Goal: Register for event/course

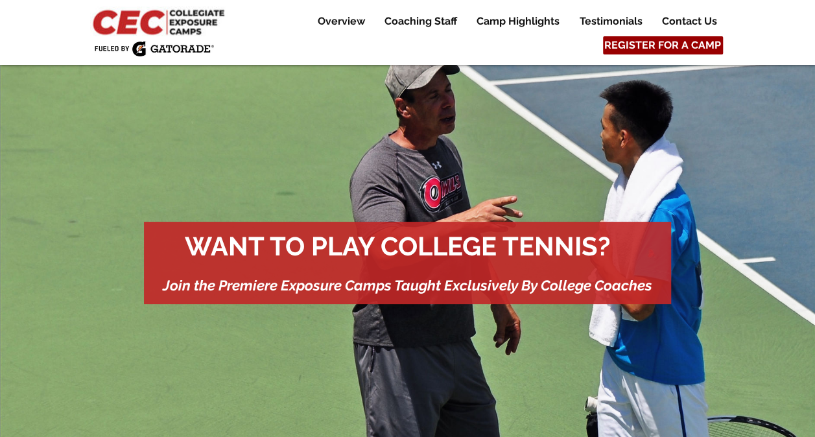
click at [679, 47] on span "REGISTER FOR A CAMP" at bounding box center [662, 45] width 117 height 14
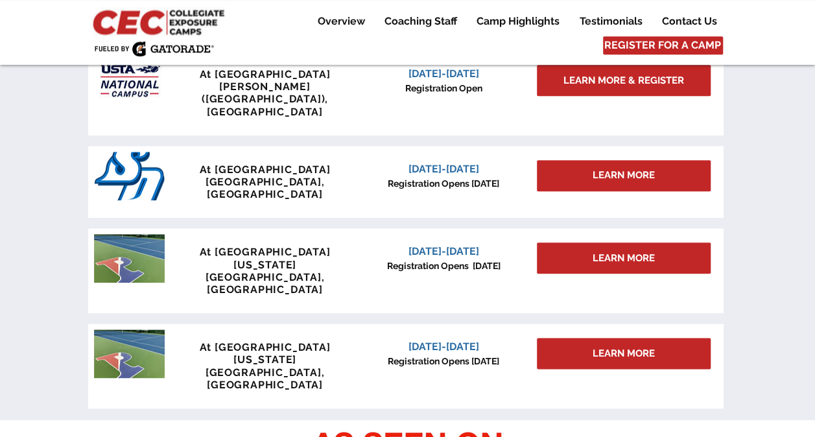
scroll to position [568, 0]
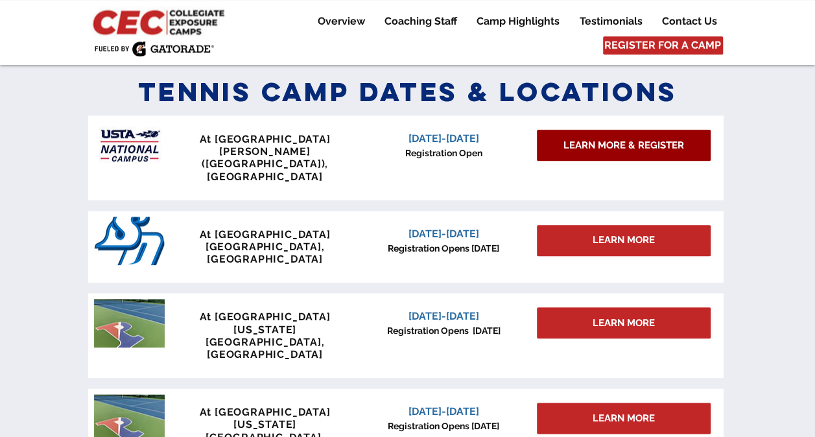
click at [629, 144] on span "LEARN MORE & REGISTER" at bounding box center [623, 146] width 121 height 14
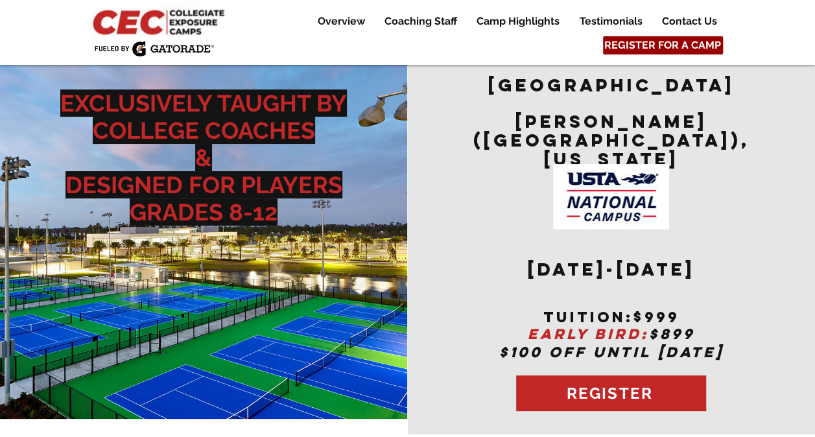
click at [662, 40] on span "REGISTER FOR A CAMP" at bounding box center [662, 45] width 117 height 14
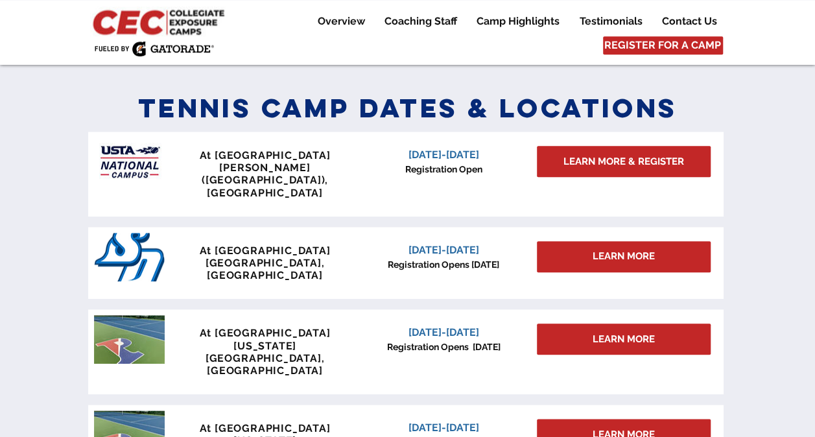
scroll to position [568, 0]
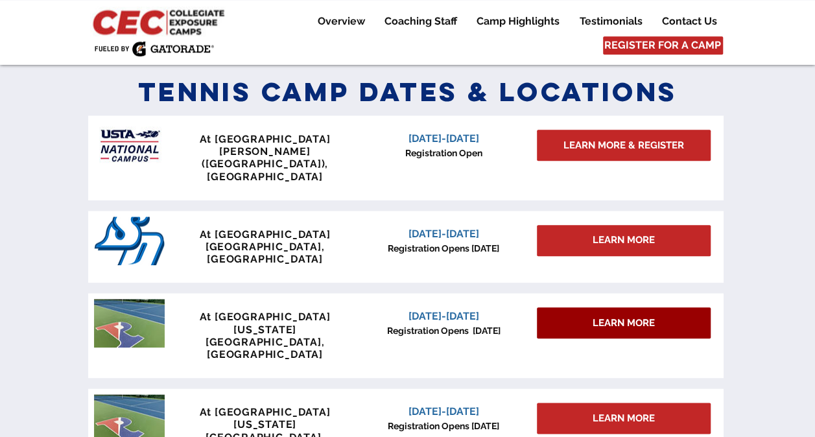
click at [594, 316] on span "LEARN MORE" at bounding box center [623, 323] width 62 height 14
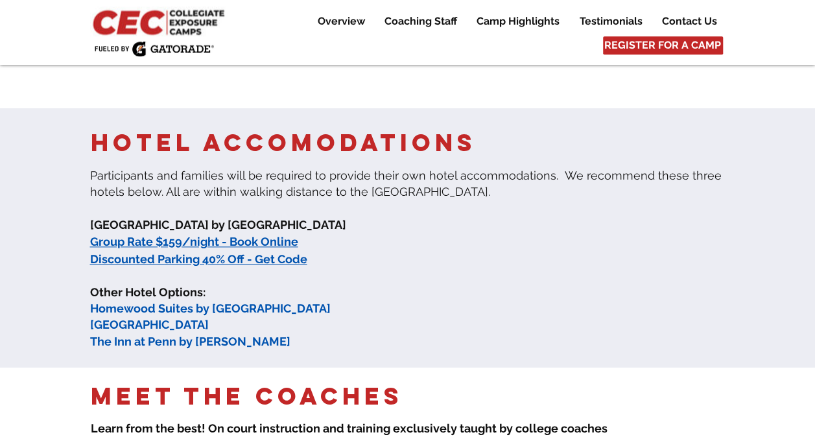
scroll to position [454, 0]
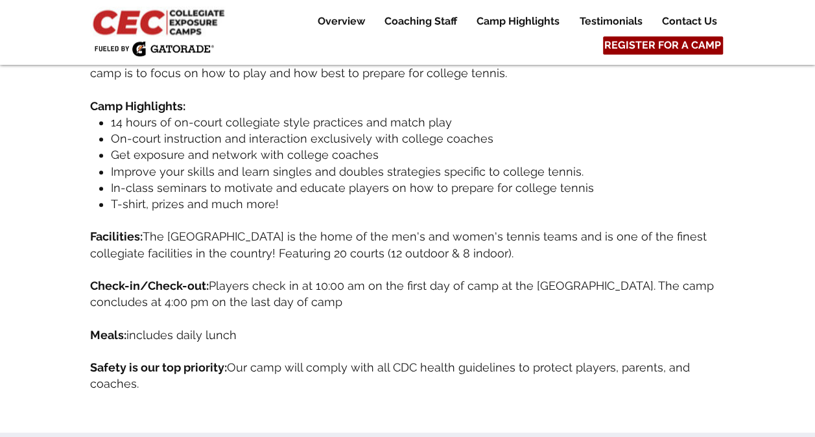
click at [690, 41] on span "REGISTER FOR A CAMP" at bounding box center [662, 45] width 117 height 14
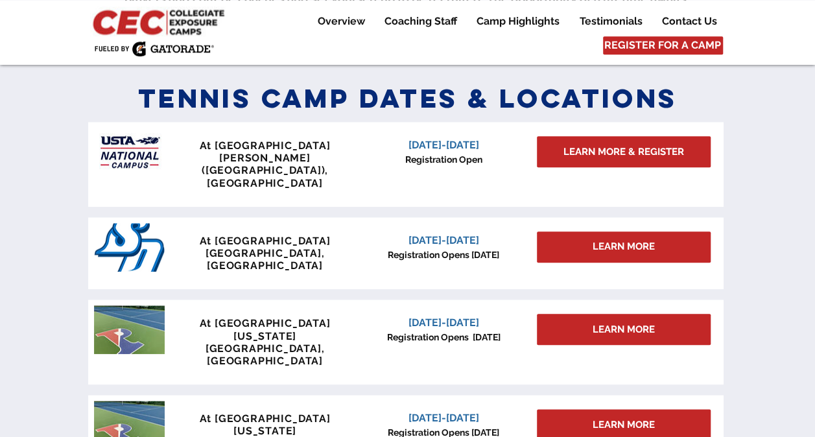
scroll to position [568, 0]
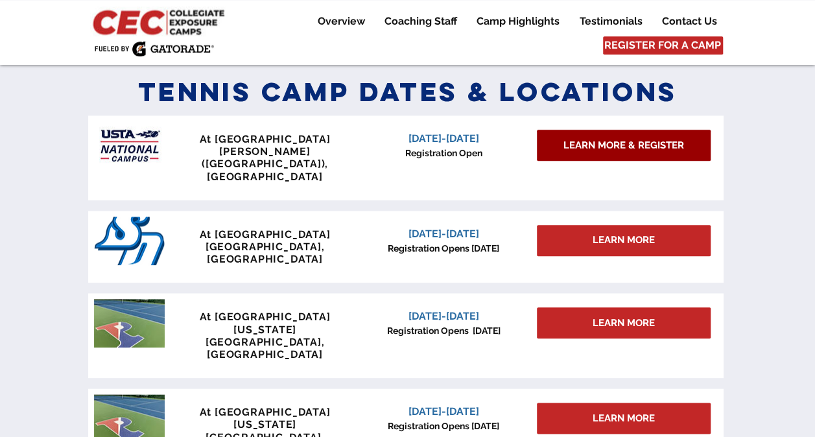
click at [642, 146] on span "LEARN MORE & REGISTER" at bounding box center [623, 146] width 121 height 14
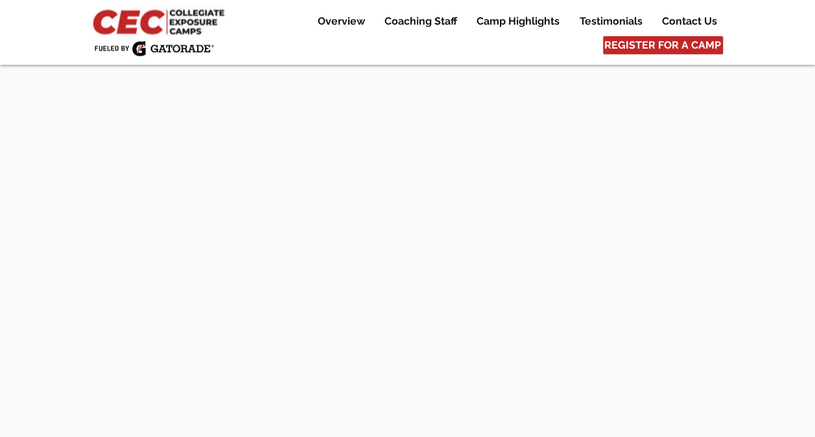
scroll to position [4083, 0]
